Goal: Check status: Check status

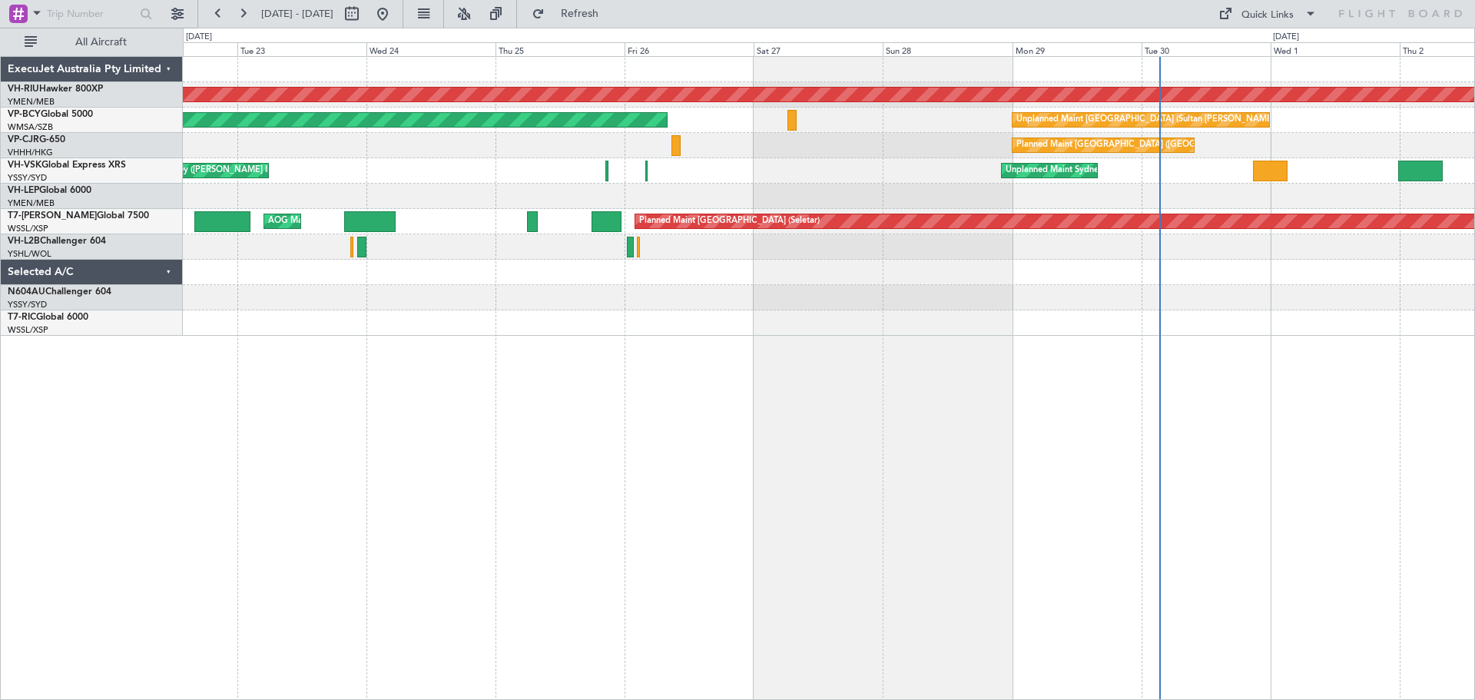
click at [638, 429] on div "Planned Maint [GEOGRAPHIC_DATA] ([GEOGRAPHIC_DATA]) Unplanned Maint [GEOGRAPHIC…" at bounding box center [829, 378] width 1292 height 644
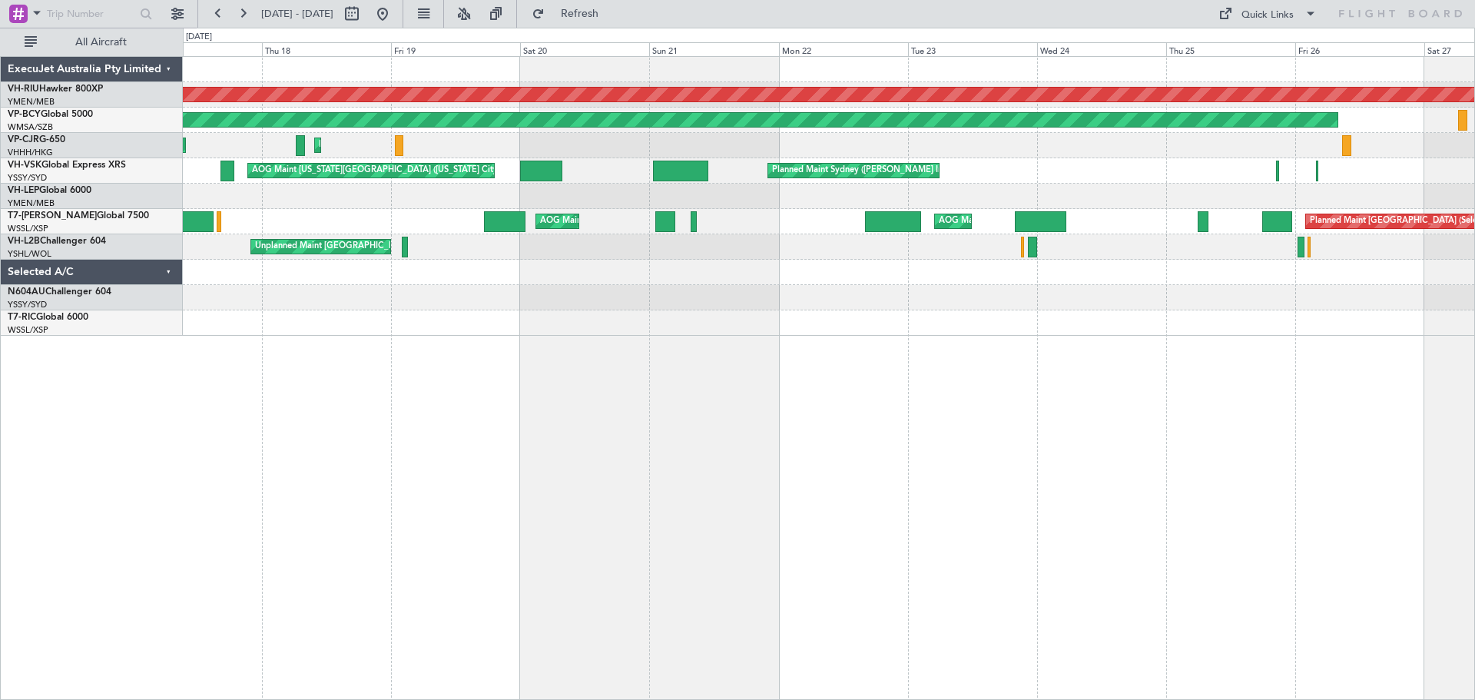
click at [971, 441] on div "Planned Maint [GEOGRAPHIC_DATA] ([GEOGRAPHIC_DATA]) Unplanned Maint [GEOGRAPHIC…" at bounding box center [829, 378] width 1292 height 644
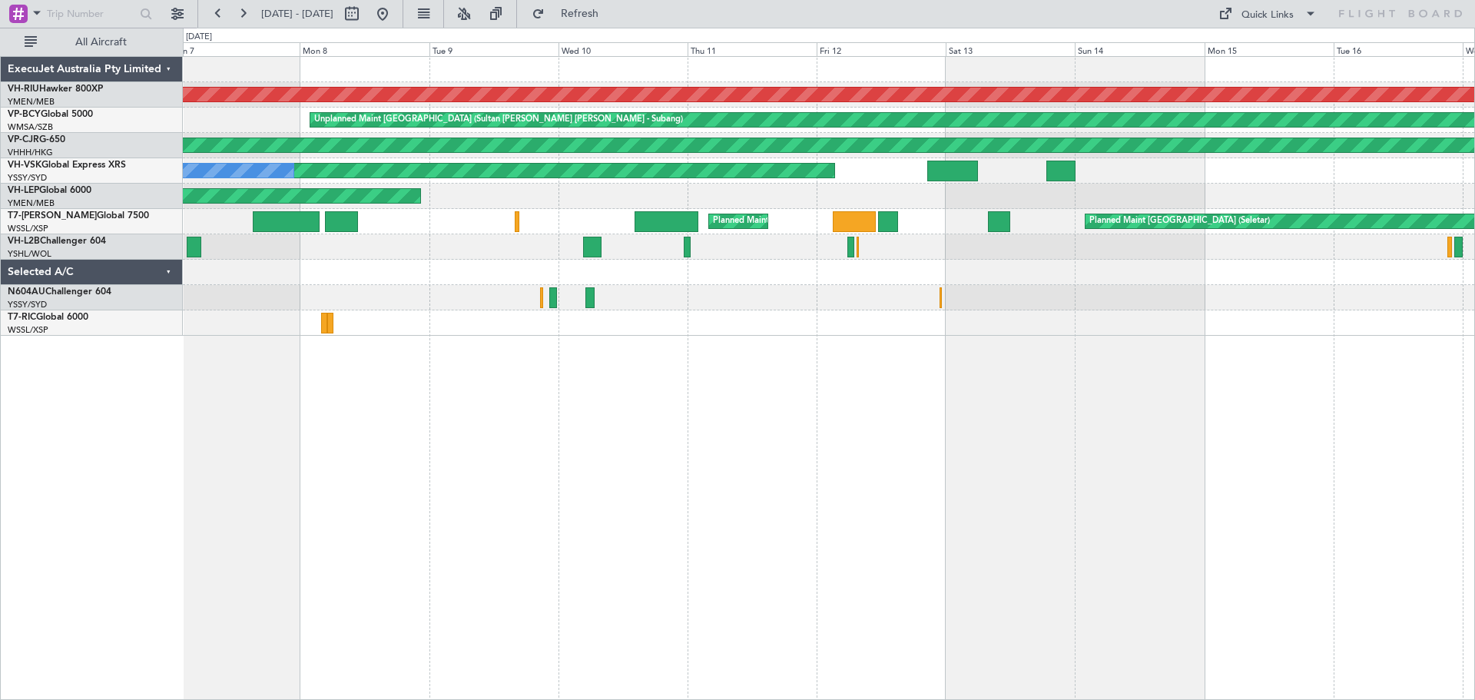
click at [1438, 512] on div "Planned Maint [GEOGRAPHIC_DATA] ([GEOGRAPHIC_DATA]) Unplanned Maint [GEOGRAPHIC…" at bounding box center [737, 364] width 1475 height 672
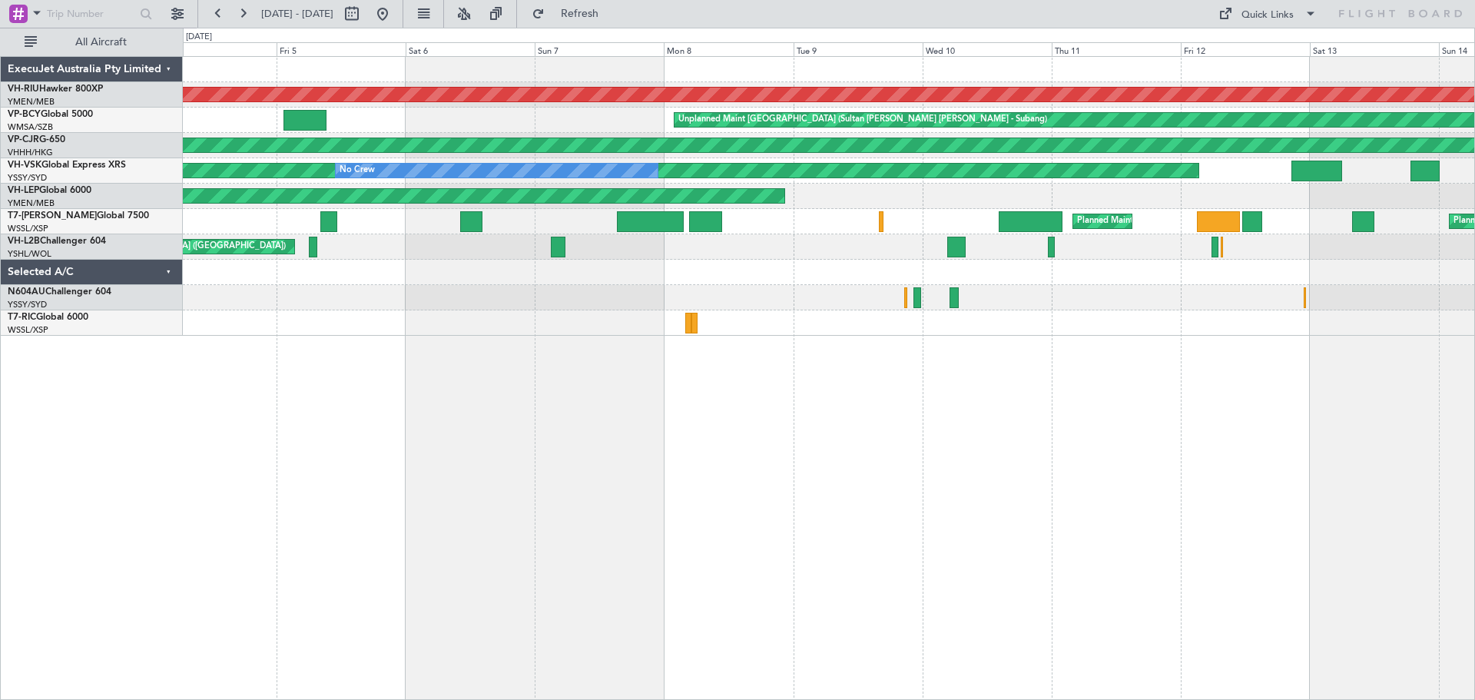
click at [909, 480] on div "Planned Maint [GEOGRAPHIC_DATA] ([GEOGRAPHIC_DATA]) Unplanned Maint [GEOGRAPHIC…" at bounding box center [829, 378] width 1292 height 644
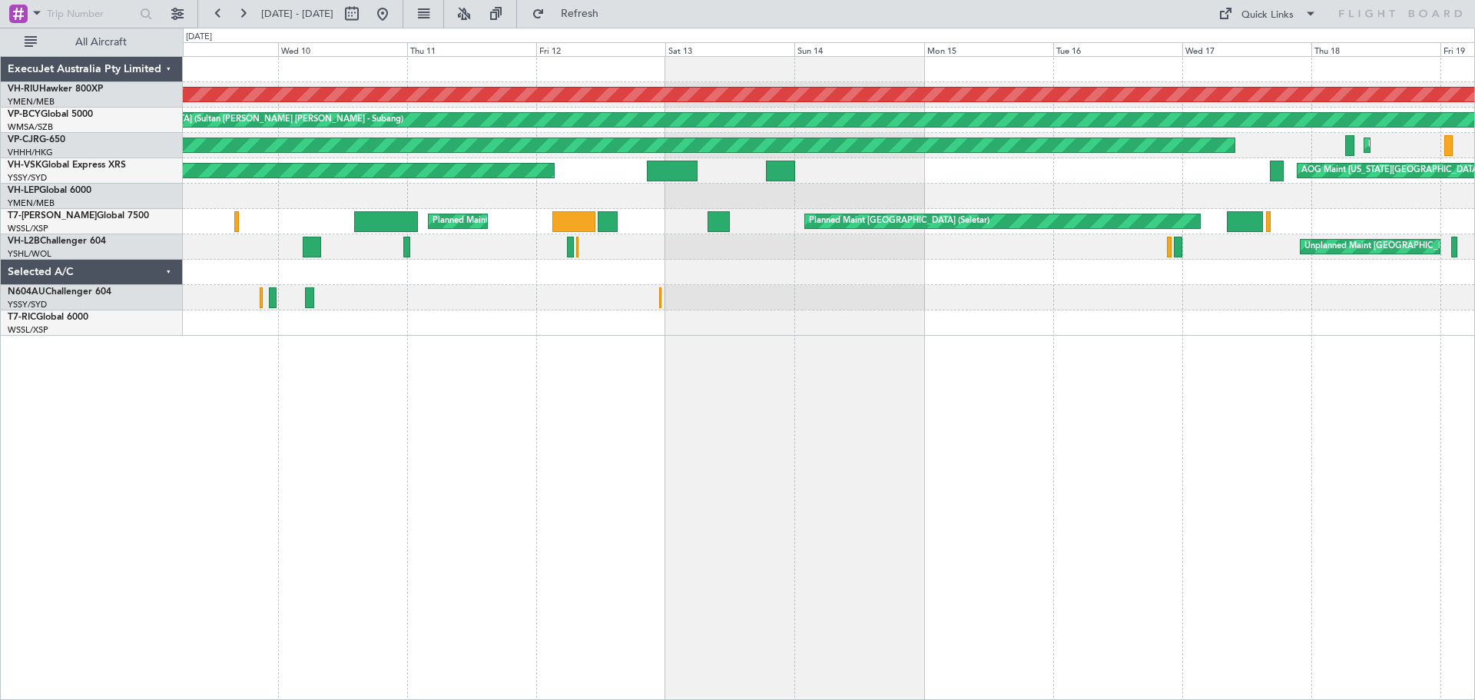
click at [712, 438] on div "Planned Maint [GEOGRAPHIC_DATA] ([GEOGRAPHIC_DATA]) Unplanned Maint [GEOGRAPHIC…" at bounding box center [829, 378] width 1292 height 644
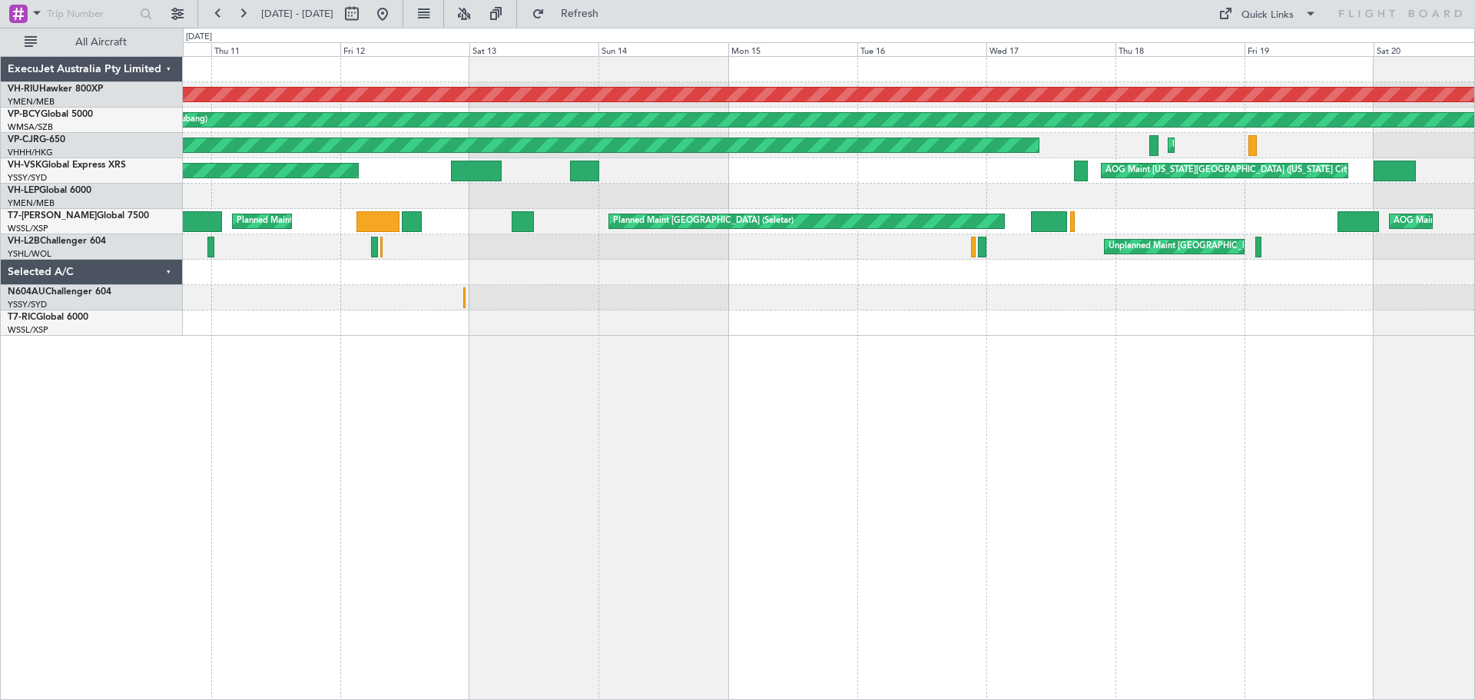
click at [721, 414] on div "Planned Maint [GEOGRAPHIC_DATA] ([GEOGRAPHIC_DATA]) Unplanned Maint [GEOGRAPHIC…" at bounding box center [829, 378] width 1292 height 644
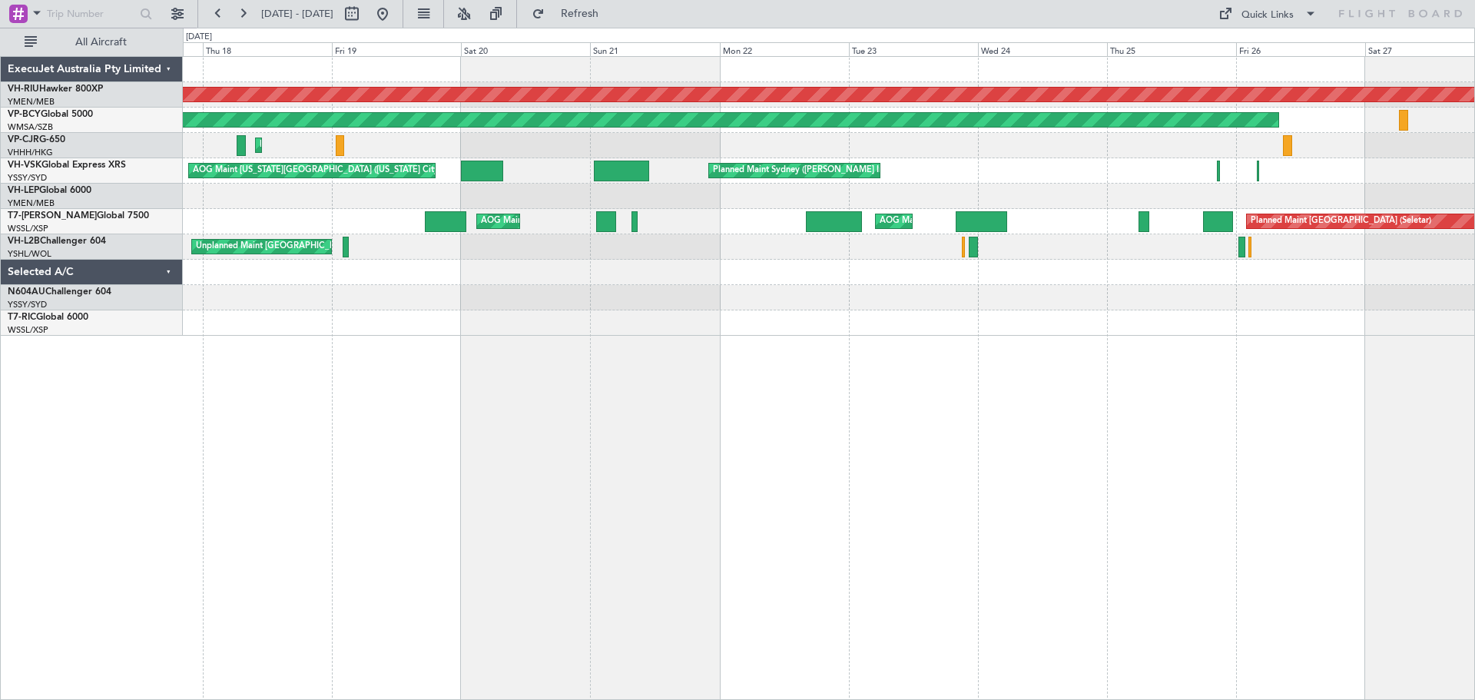
click at [836, 436] on div "Planned Maint [GEOGRAPHIC_DATA] ([GEOGRAPHIC_DATA]) Unplanned Maint [GEOGRAPHIC…" at bounding box center [829, 378] width 1292 height 644
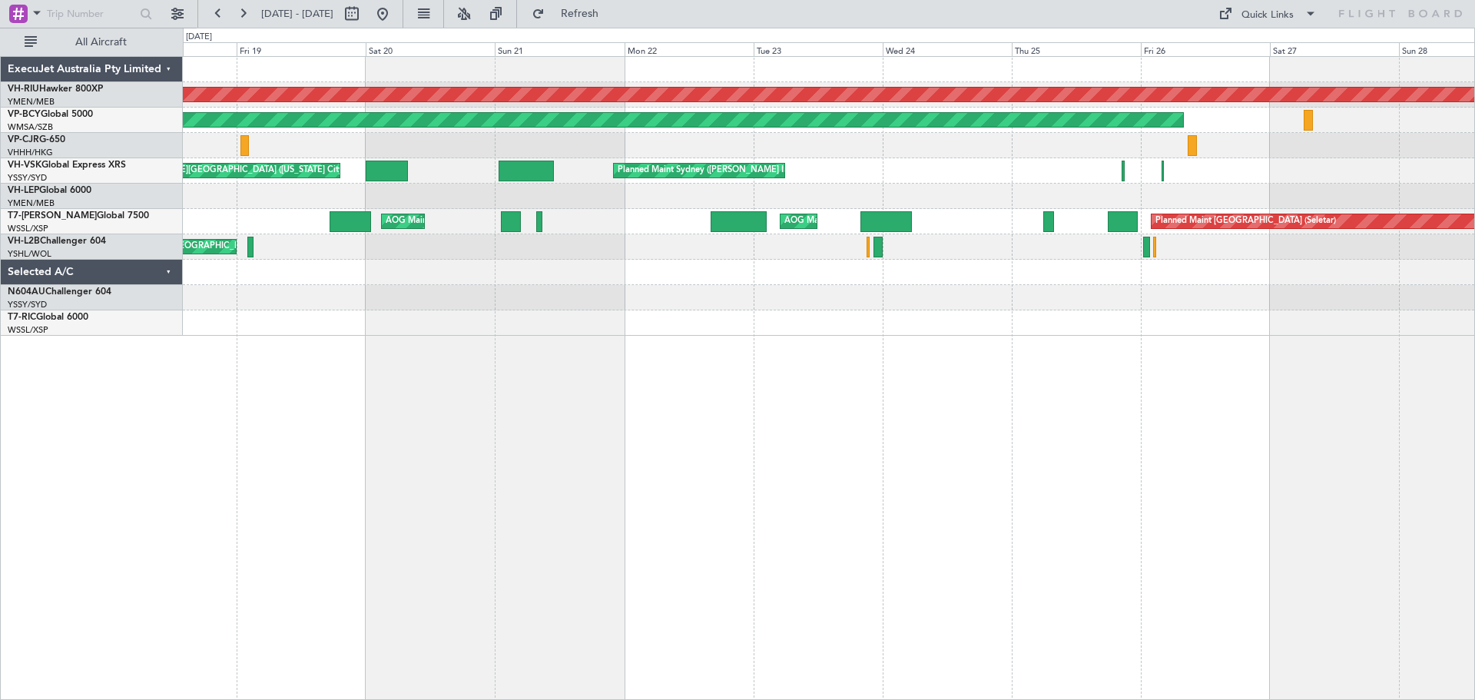
click at [1216, 479] on div "Planned Maint [GEOGRAPHIC_DATA] ([GEOGRAPHIC_DATA]) Unplanned Maint [GEOGRAPHIC…" at bounding box center [829, 378] width 1292 height 644
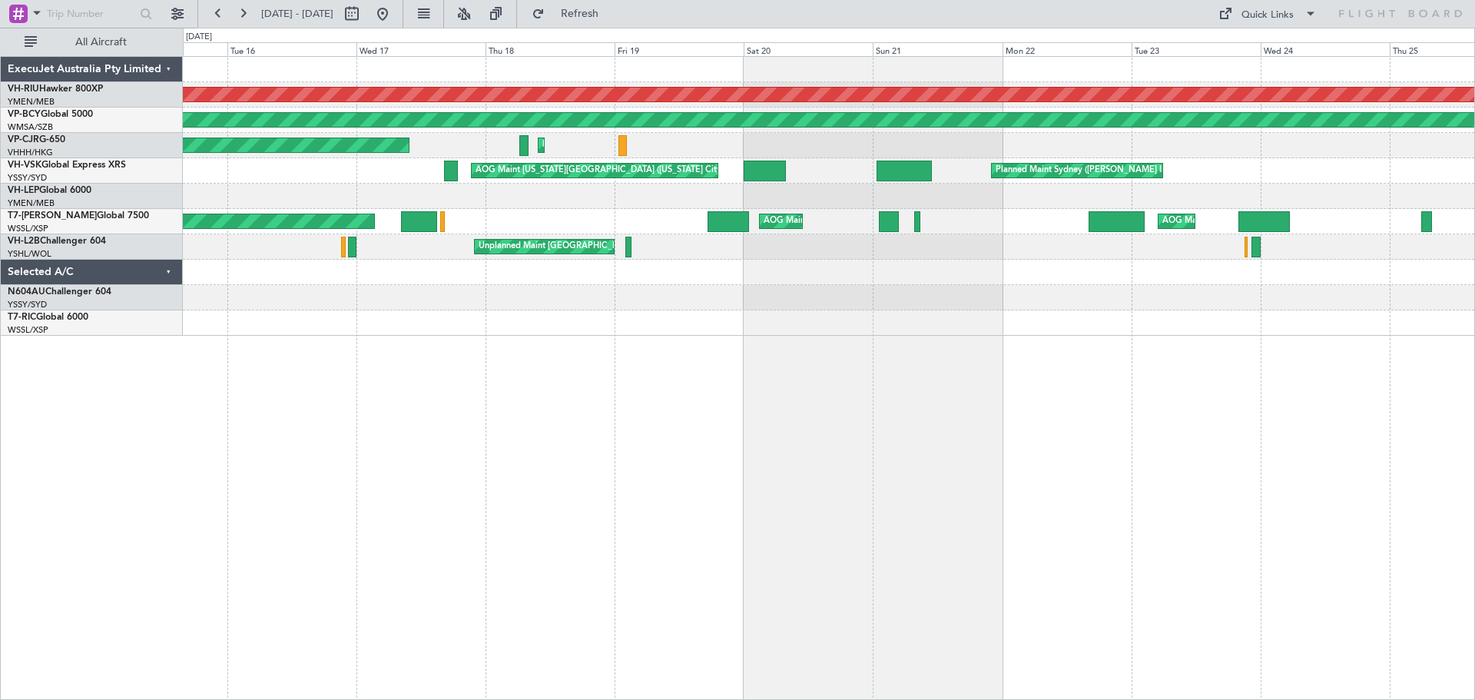
click at [688, 390] on div "Planned Maint [GEOGRAPHIC_DATA] ([GEOGRAPHIC_DATA]) Unplanned Maint [GEOGRAPHIC…" at bounding box center [829, 378] width 1292 height 644
click at [216, 16] on button at bounding box center [218, 14] width 25 height 25
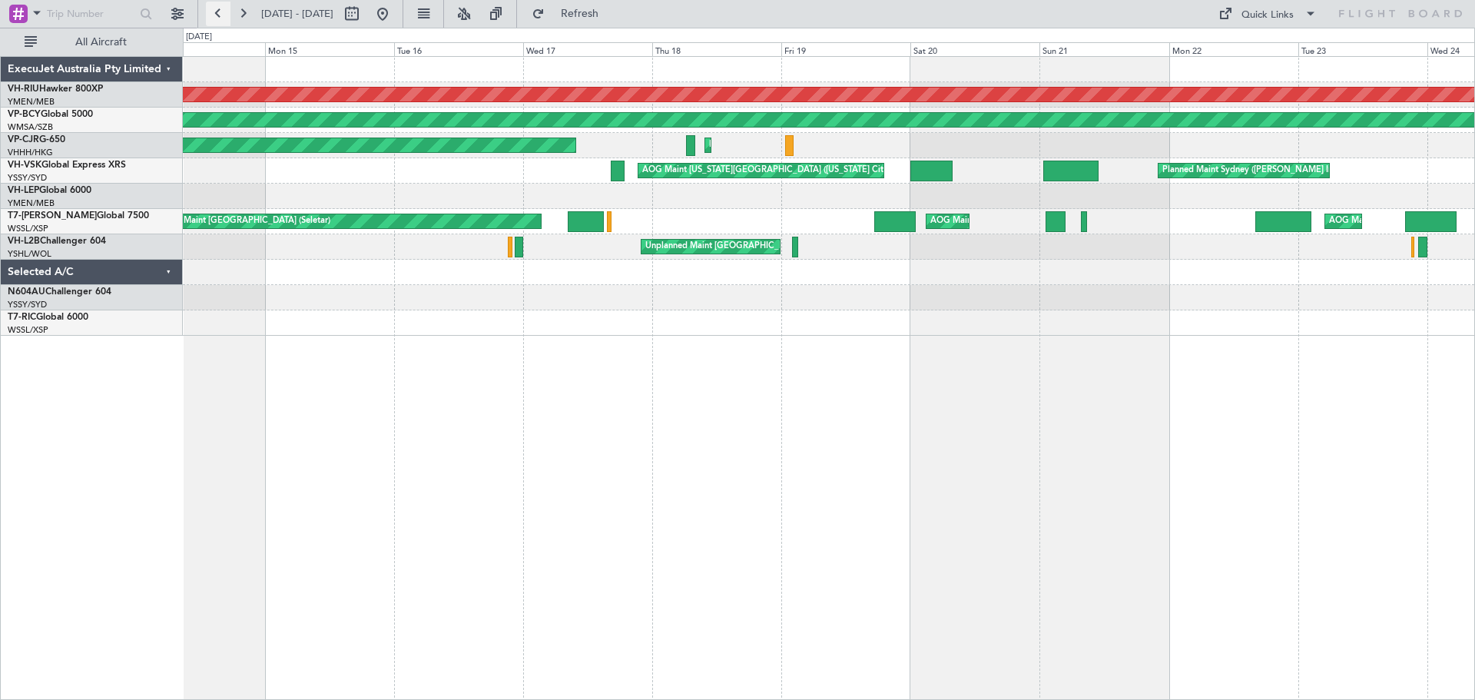
click at [216, 17] on button at bounding box center [218, 14] width 25 height 25
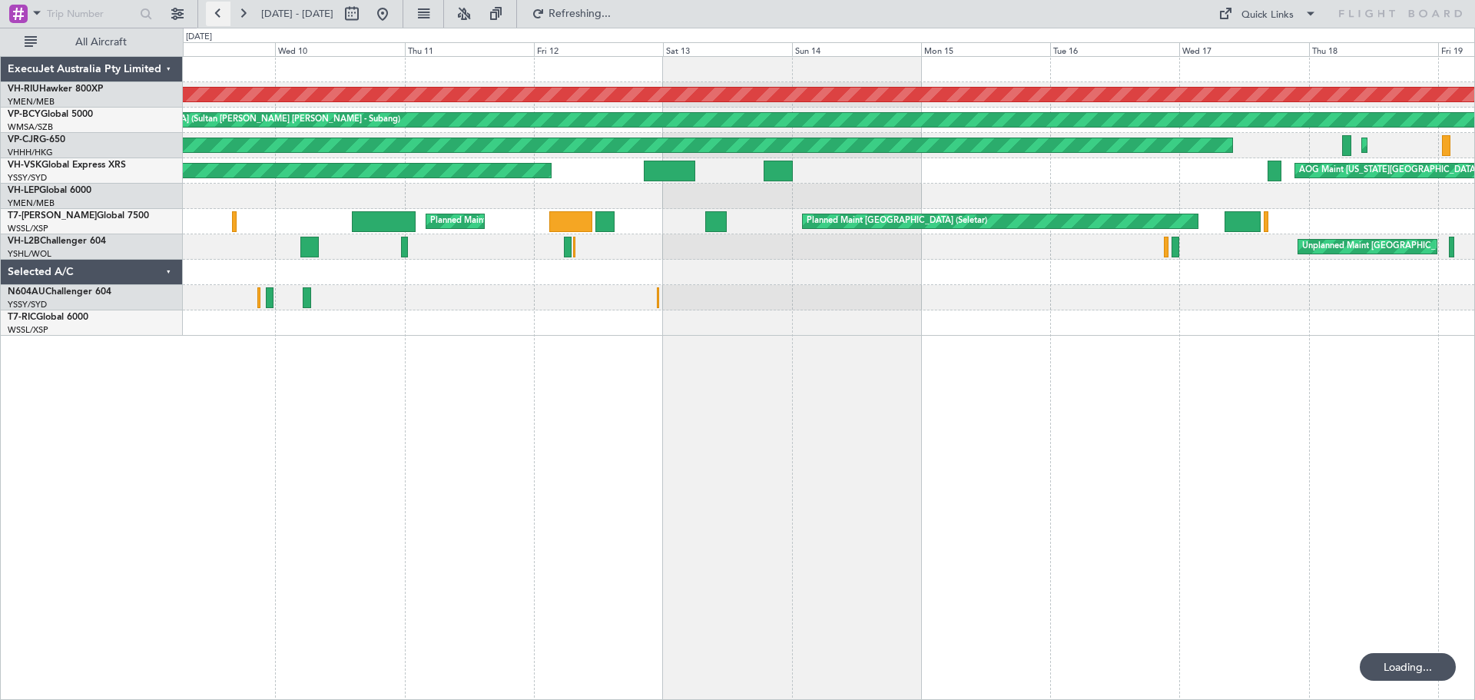
click at [216, 17] on button at bounding box center [218, 14] width 25 height 25
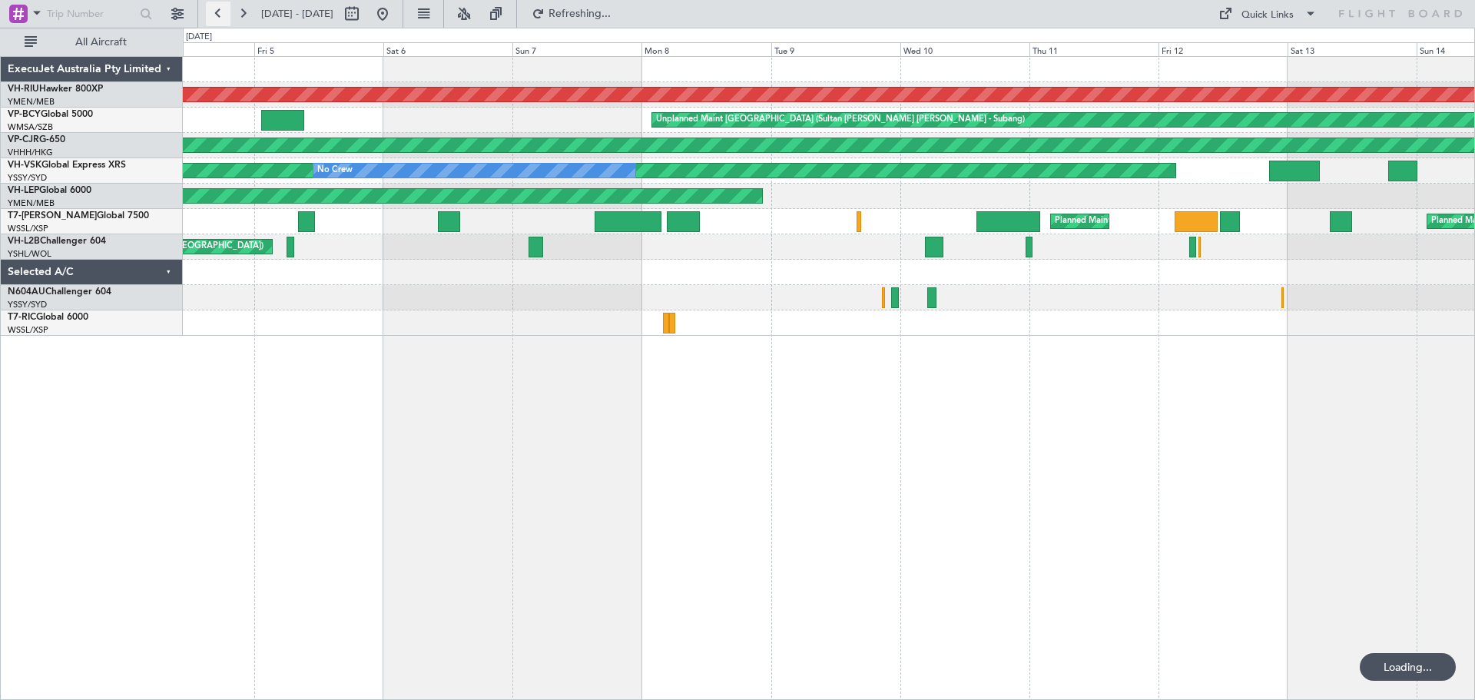
click at [216, 17] on button at bounding box center [218, 14] width 25 height 25
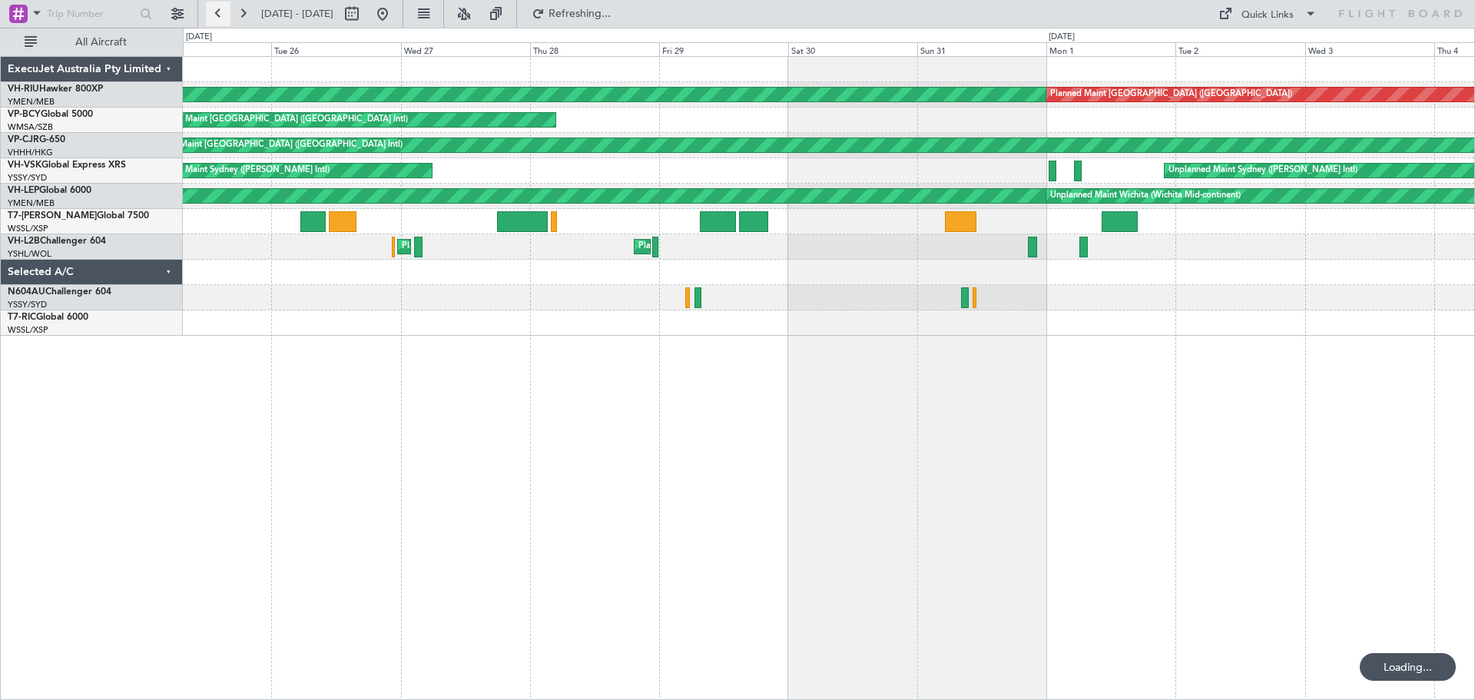
click at [216, 17] on button at bounding box center [218, 14] width 25 height 25
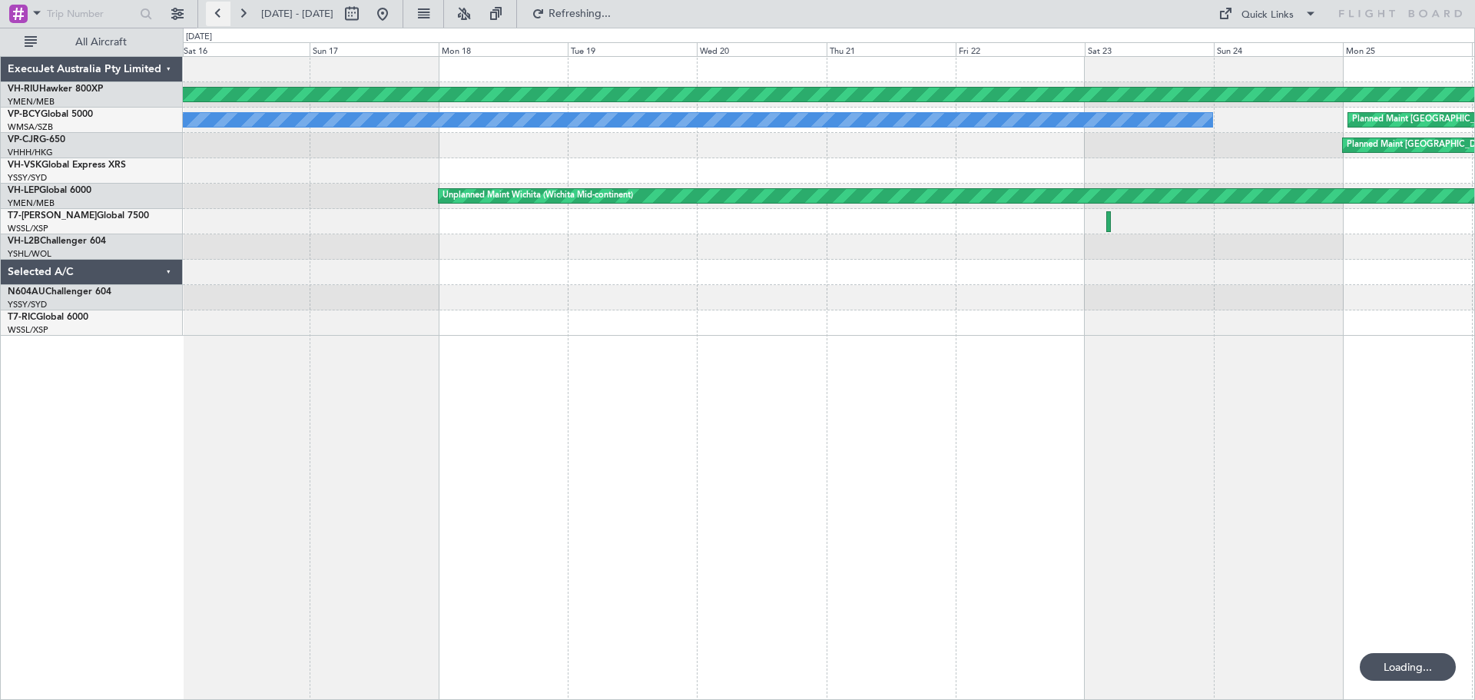
click at [216, 17] on button at bounding box center [218, 14] width 25 height 25
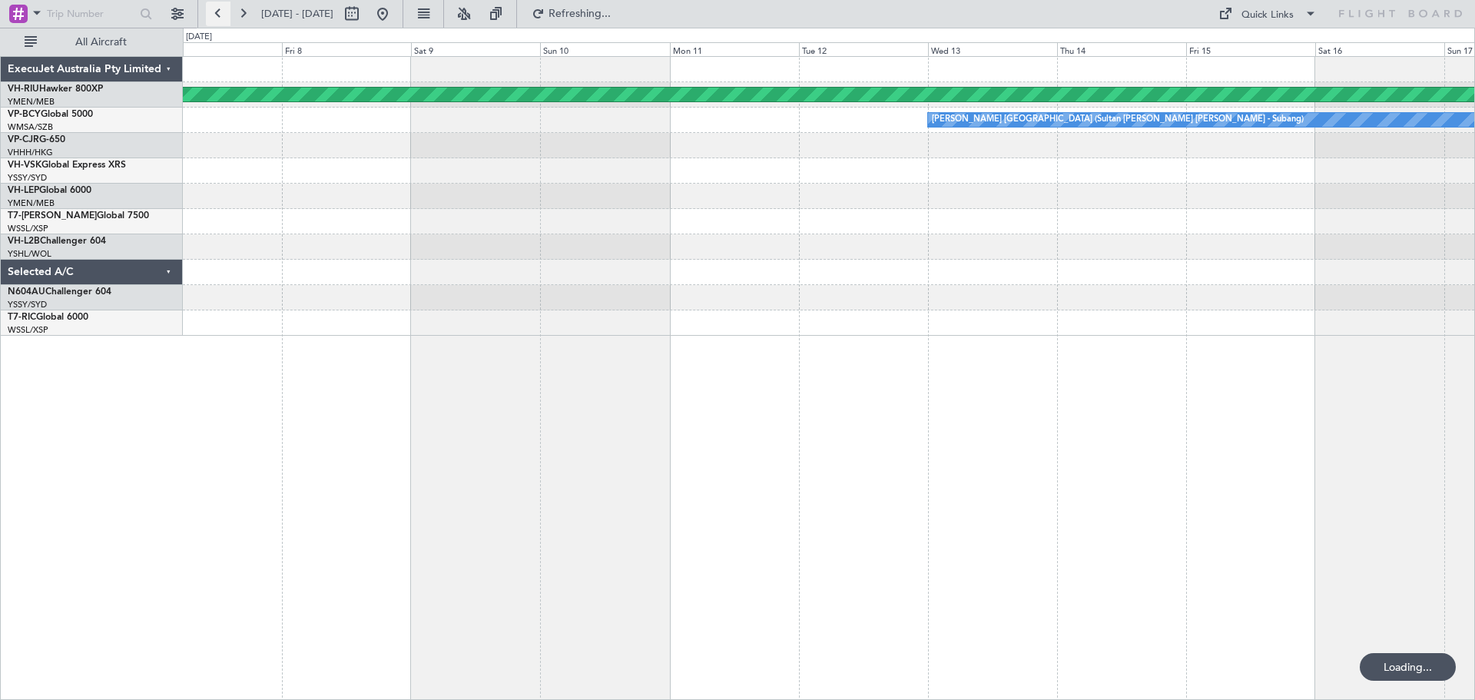
click at [216, 17] on button at bounding box center [218, 14] width 25 height 25
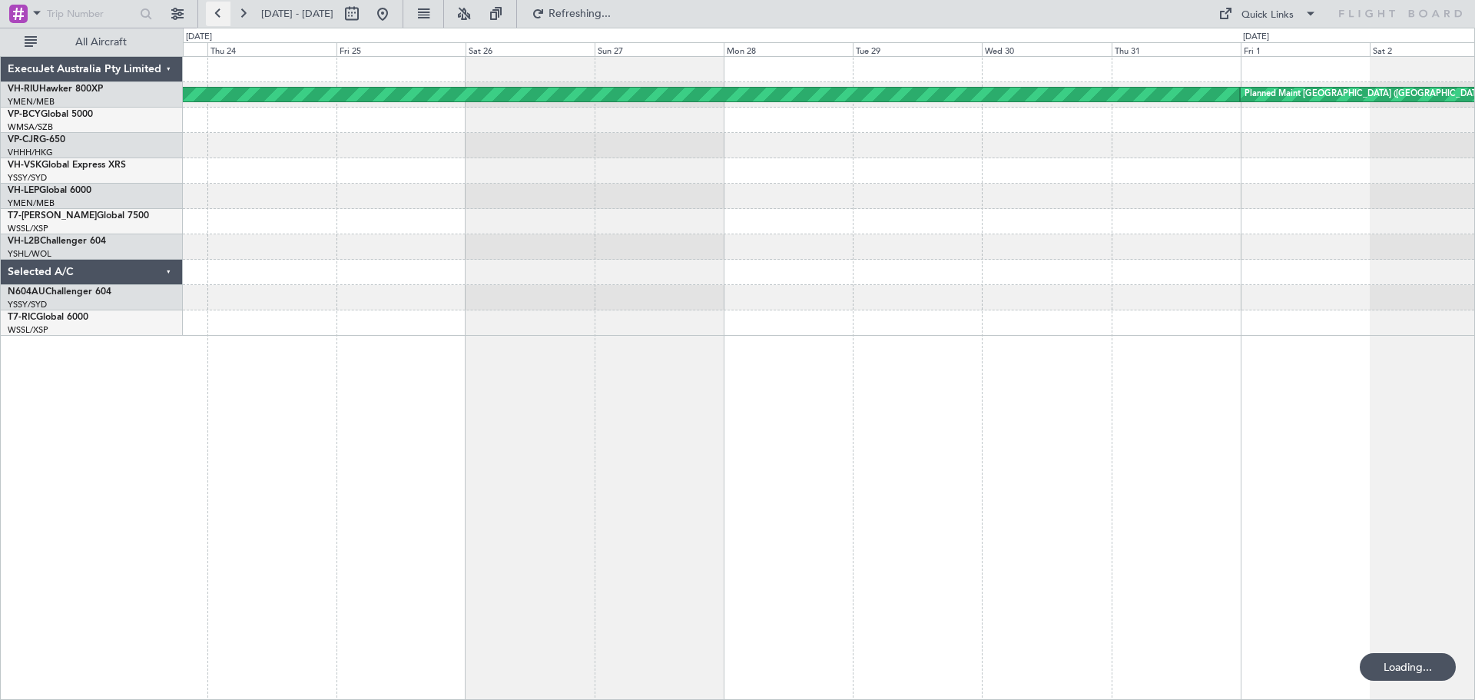
click at [216, 17] on button at bounding box center [218, 14] width 25 height 25
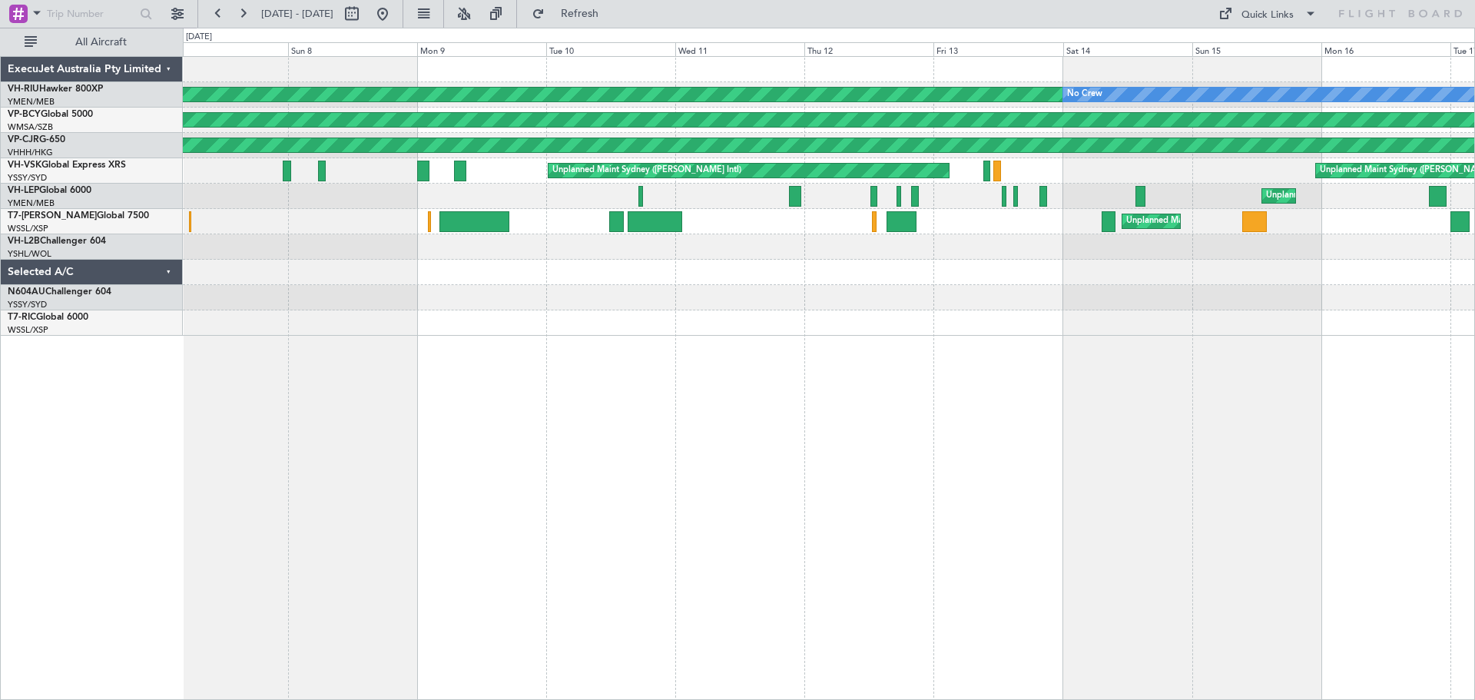
click at [1026, 426] on div "Planned Maint [GEOGRAPHIC_DATA] ([GEOGRAPHIC_DATA]) No Crew Planned Maint [GEOG…" at bounding box center [829, 378] width 1292 height 644
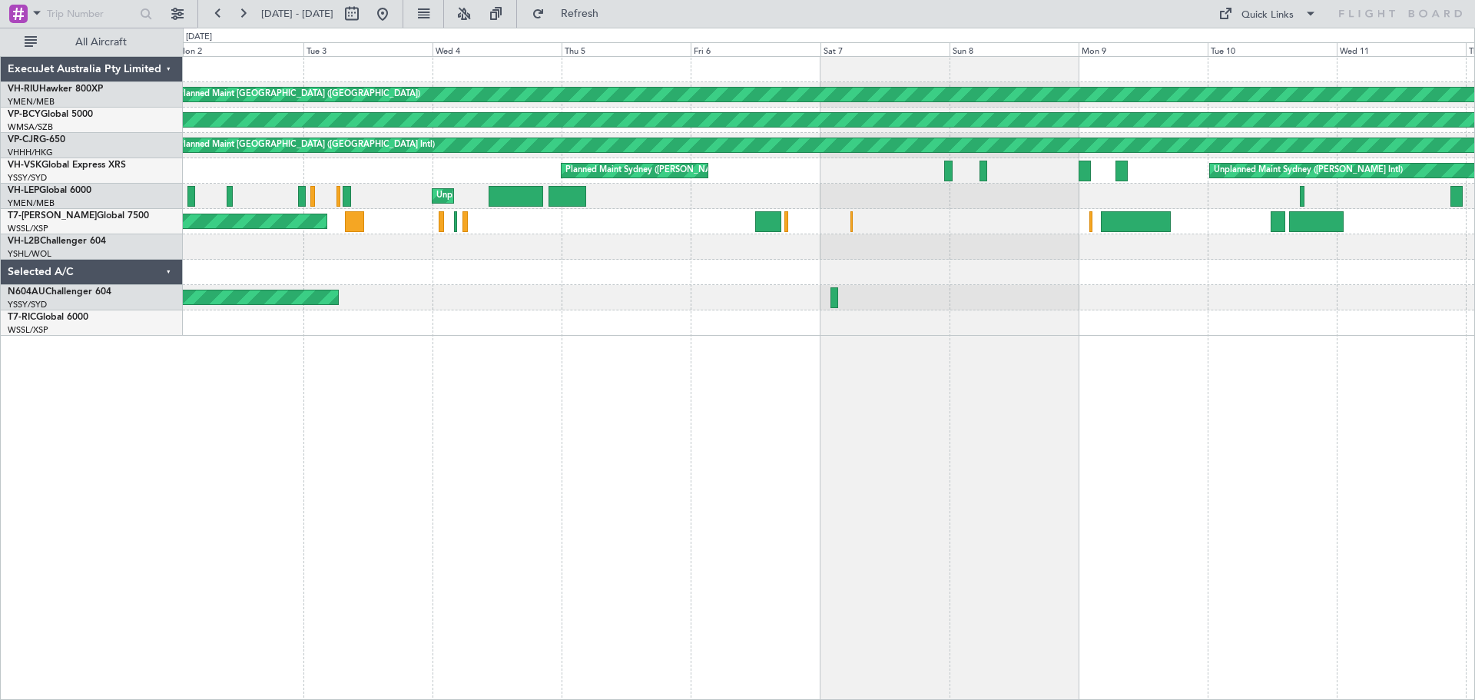
click at [1084, 379] on div "Planned Maint [GEOGRAPHIC_DATA] ([GEOGRAPHIC_DATA]) A/C Unavailable No Crew Unp…" at bounding box center [829, 378] width 1292 height 644
